Goal: Task Accomplishment & Management: Manage account settings

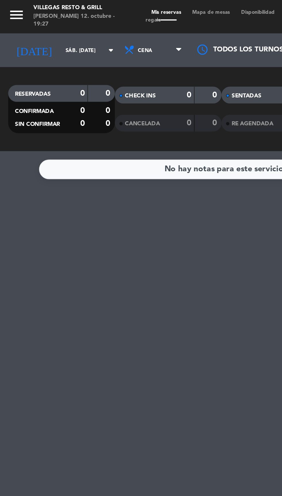
click at [37, 28] on input "sáb. [DATE]" at bounding box center [49, 26] width 36 height 9
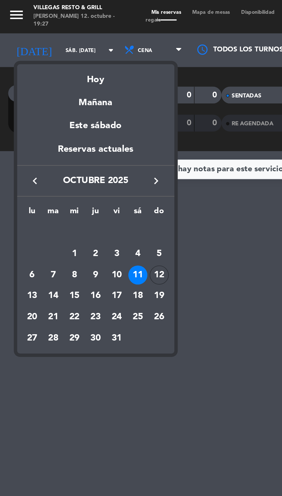
click at [53, 41] on div "Hoy" at bounding box center [49, 39] width 80 height 12
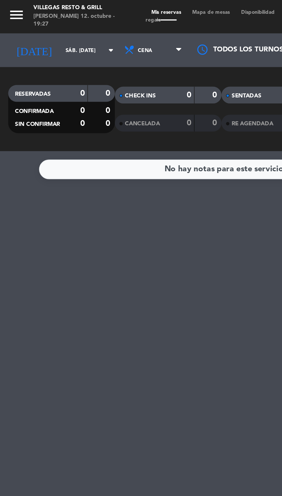
type input "dom. [DATE]"
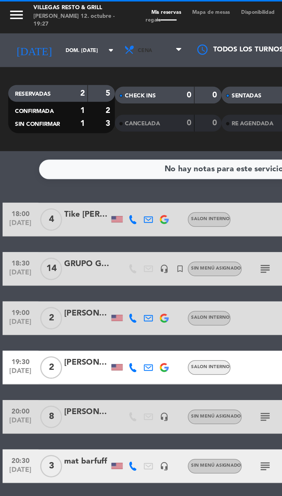
click at [82, 31] on span "Cena" at bounding box center [79, 26] width 34 height 13
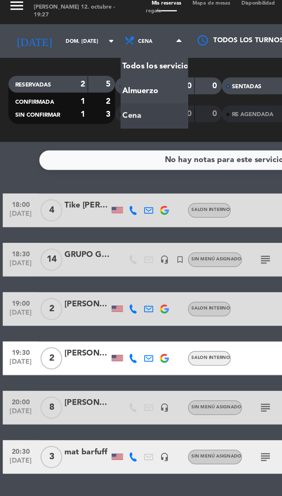
click at [38, 193] on div at bounding box center [44, 191] width 23 height 5
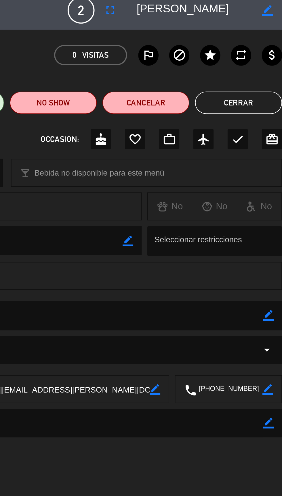
click at [256, 61] on button "Cerrar" at bounding box center [259, 57] width 45 height 11
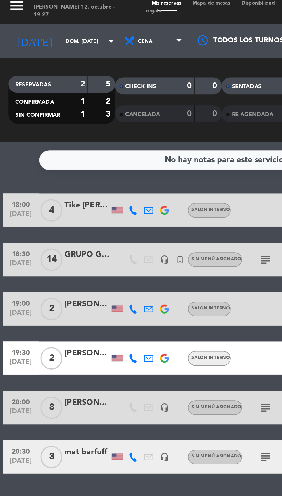
click at [133, 242] on icon "subject" at bounding box center [136, 239] width 7 height 7
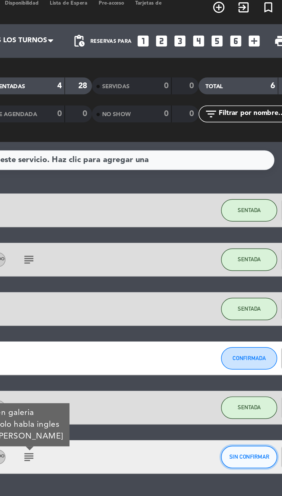
click at [251, 237] on button "SIN CONFIRMAR" at bounding box center [248, 238] width 29 height 11
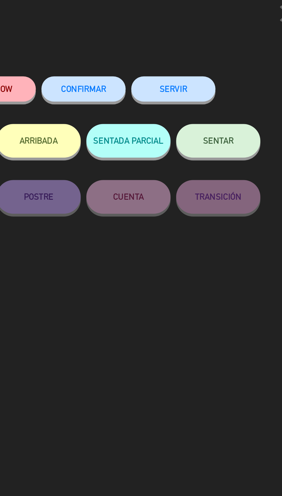
click at [171, 49] on span "CONFIRMAR" at bounding box center [163, 50] width 23 height 5
